Goal: Transaction & Acquisition: Purchase product/service

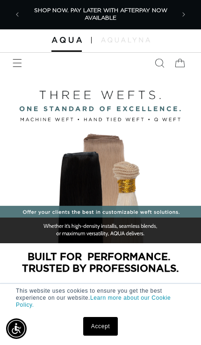
click at [18, 55] on span "Menu" at bounding box center [17, 63] width 21 height 21
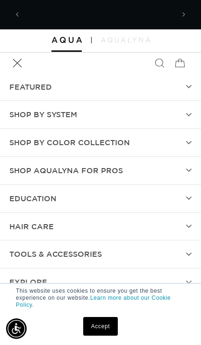
scroll to position [0, 299]
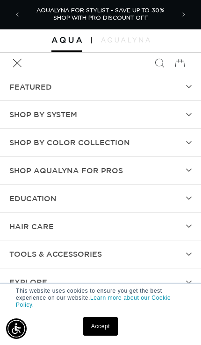
click at [16, 111] on span "SHOP BY SYSTEM" at bounding box center [43, 115] width 68 height 14
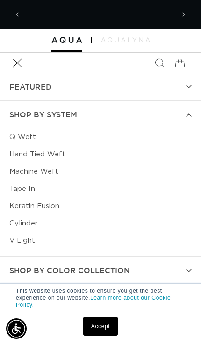
scroll to position [0, 0]
click at [16, 135] on link "Q Weft" at bounding box center [100, 136] width 182 height 17
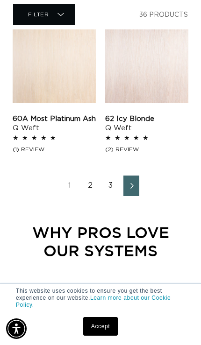
scroll to position [0, 149]
click at [84, 188] on link "2" at bounding box center [90, 185] width 16 height 21
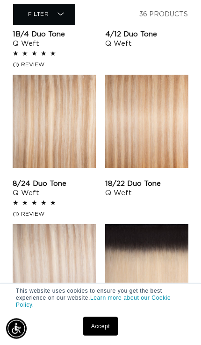
scroll to position [872, 0]
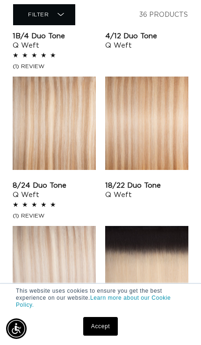
click at [124, 181] on link "18/22 Duo Tone Q Weft" at bounding box center [146, 190] width 83 height 19
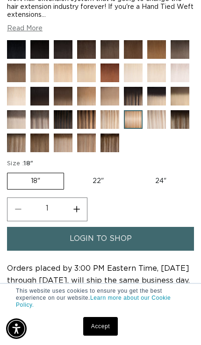
scroll to position [366, 0]
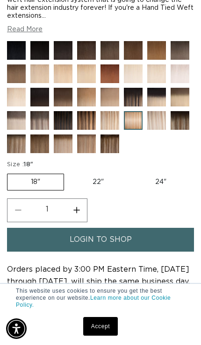
click at [87, 190] on label "22" Variant sold out or unavailable" at bounding box center [98, 182] width 58 height 16
click at [69, 172] on input "22" Variant sold out or unavailable" at bounding box center [69, 172] width 0 height 0
radio input "true"
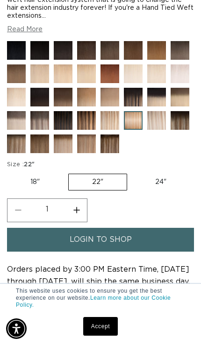
scroll to position [0, 353]
click at [105, 335] on link "Accept" at bounding box center [100, 326] width 35 height 19
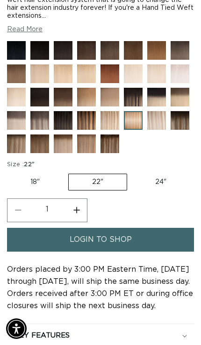
click at [63, 251] on link "login to shop" at bounding box center [100, 240] width 187 height 24
